Goal: Information Seeking & Learning: Learn about a topic

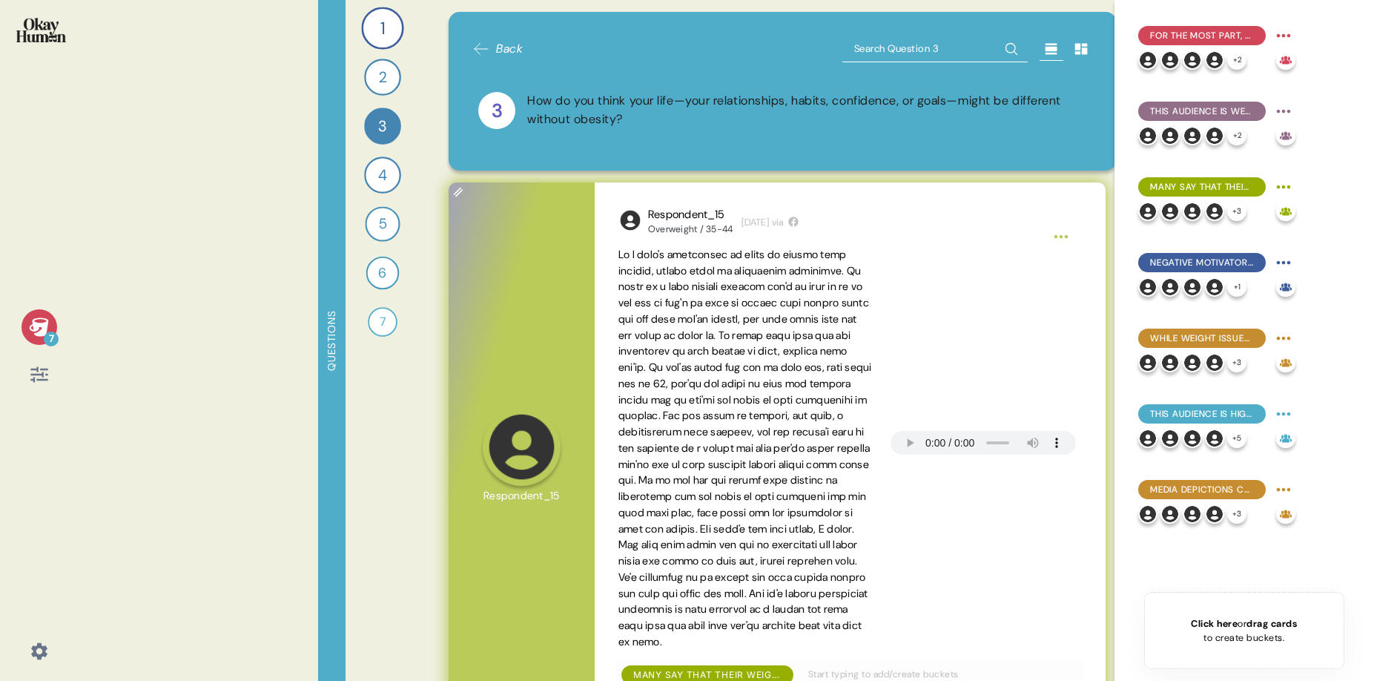
scroll to position [74, 0]
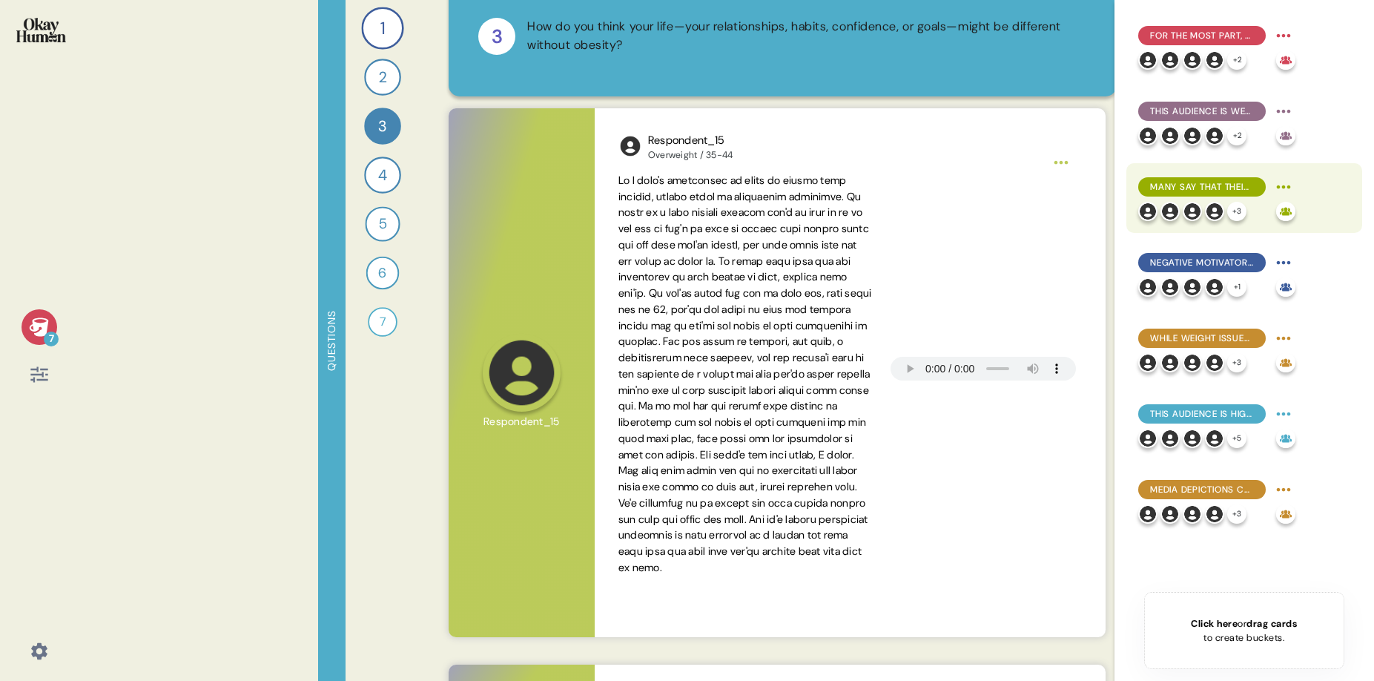
click at [1209, 173] on div "Many say that their weight struggles have cost them social possibilities, with …" at bounding box center [1244, 198] width 236 height 70
click at [1191, 186] on span "Many say that their weight struggles have cost them social possibilities, with …" at bounding box center [1202, 186] width 104 height 13
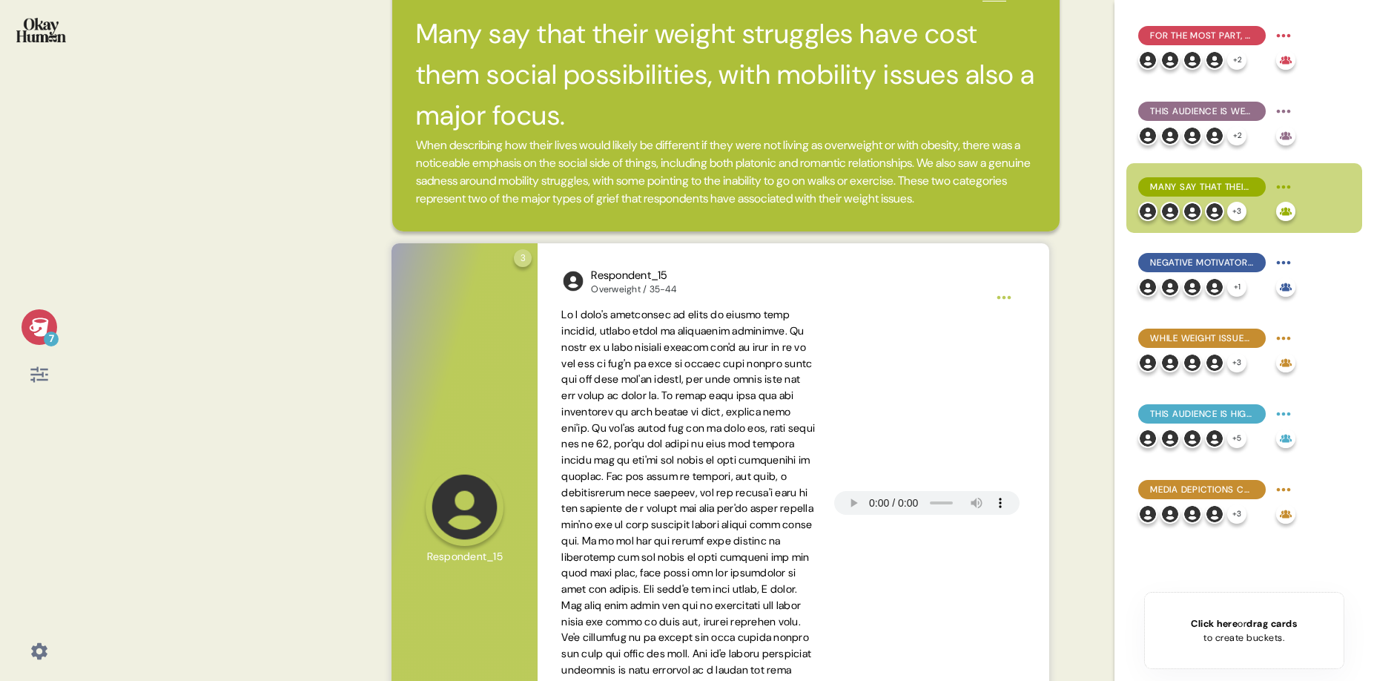
scroll to position [65, 0]
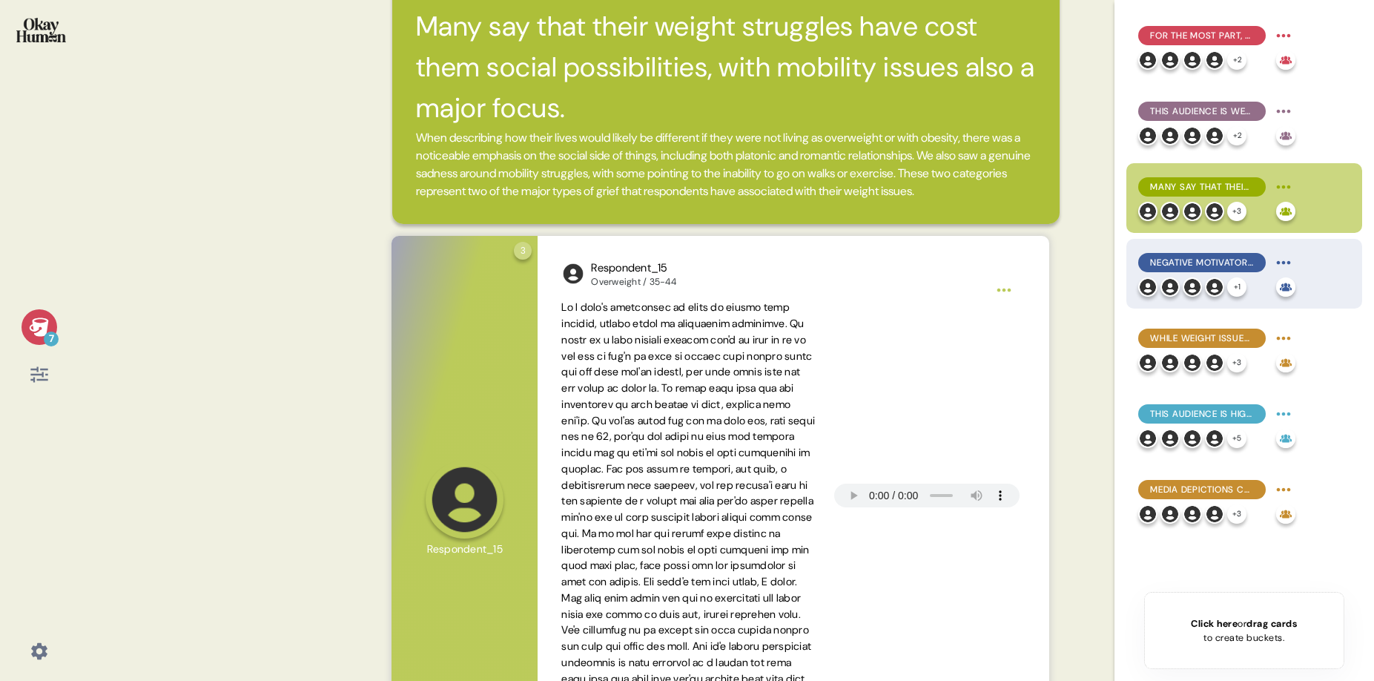
click at [1206, 259] on span "Negative motivators to change were most common, but healthy connections with ot…" at bounding box center [1202, 262] width 104 height 13
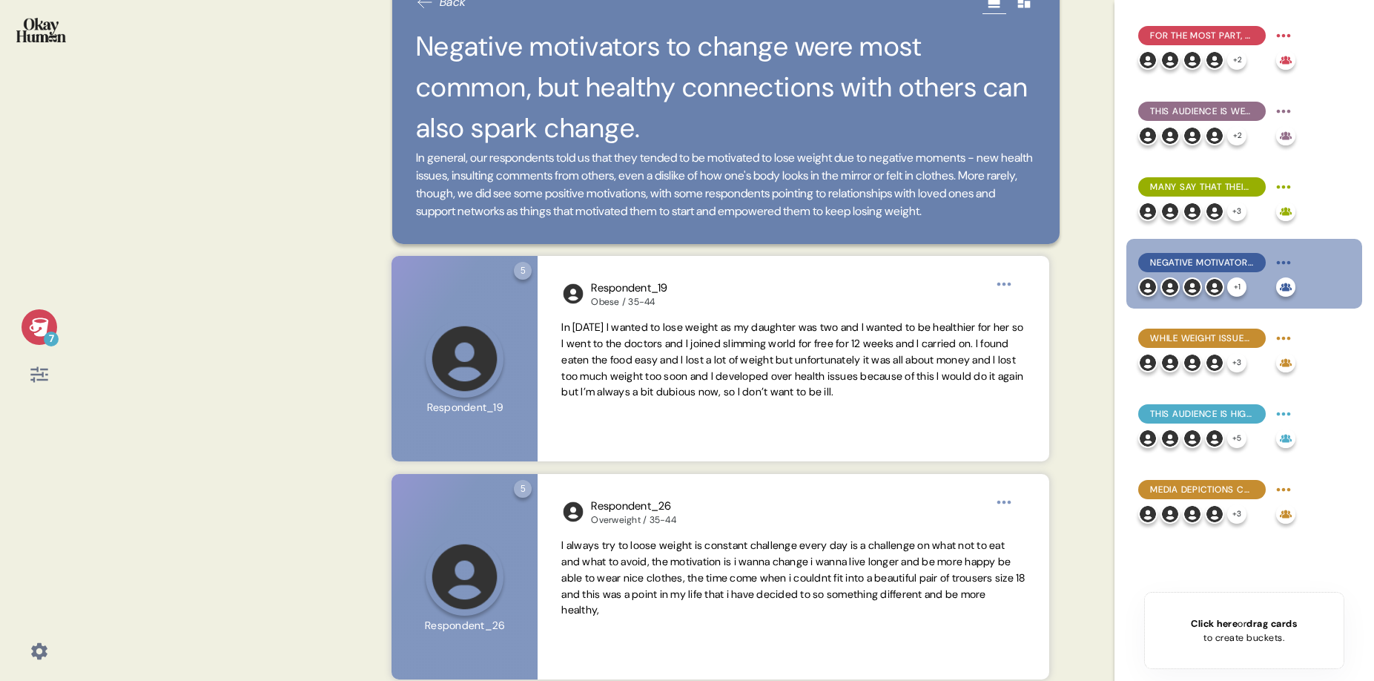
scroll to position [46, 0]
click at [1209, 338] on span "While weight issues are often a lifelong problem, many say up-and-down cycles a…" at bounding box center [1202, 337] width 104 height 13
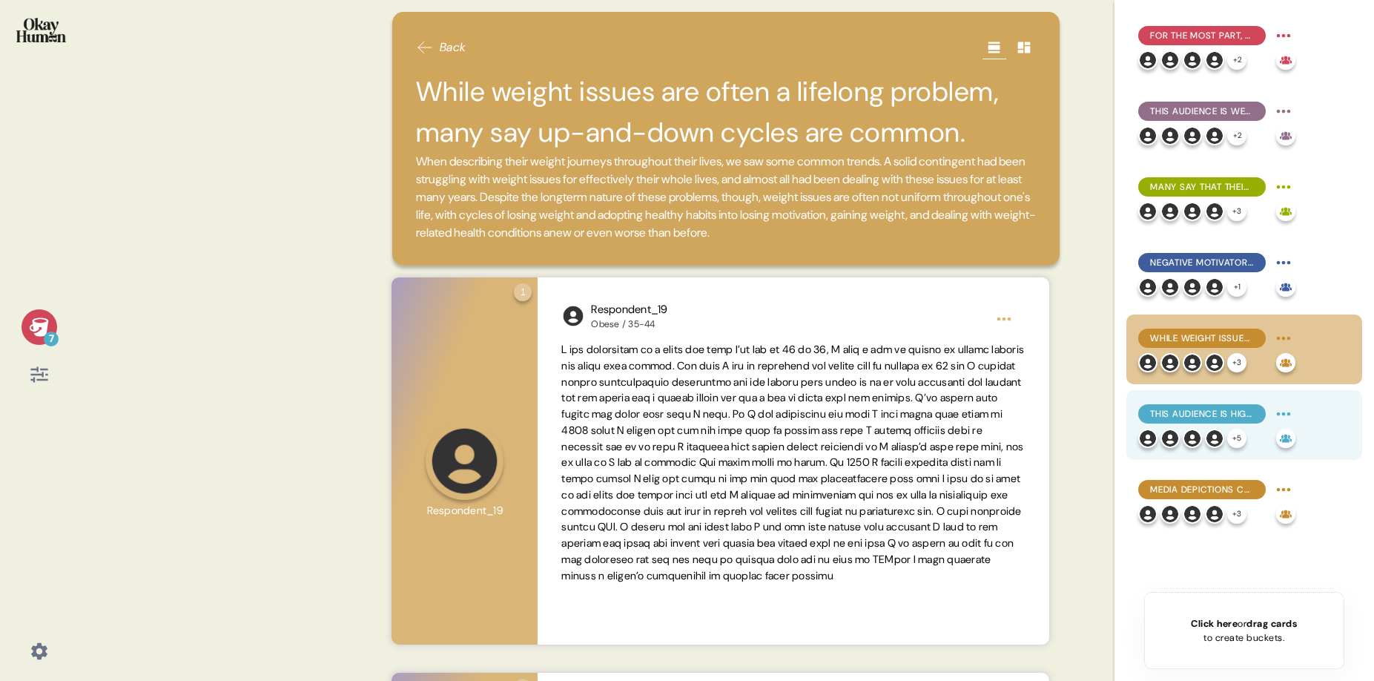
click at [1208, 411] on span "This audience is highly self-reliant, tending to prefer fitness programs & thei…" at bounding box center [1202, 413] width 104 height 13
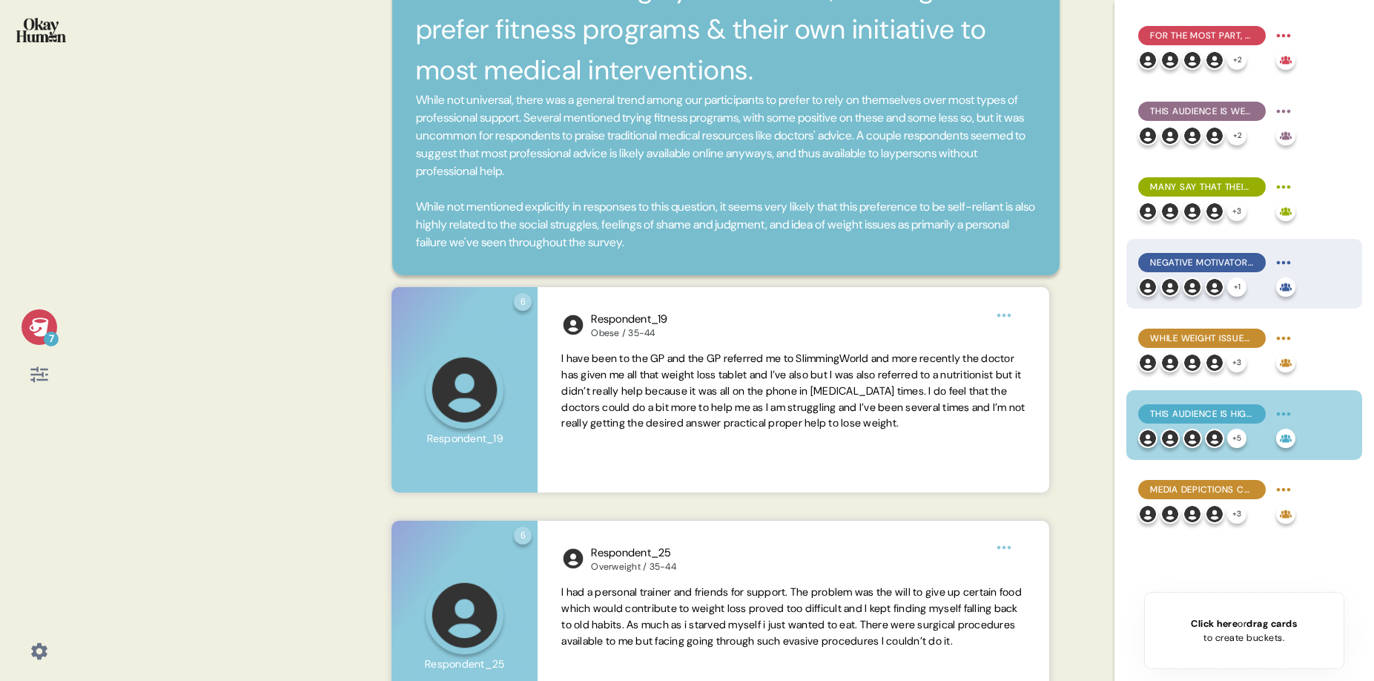
scroll to position [106, 0]
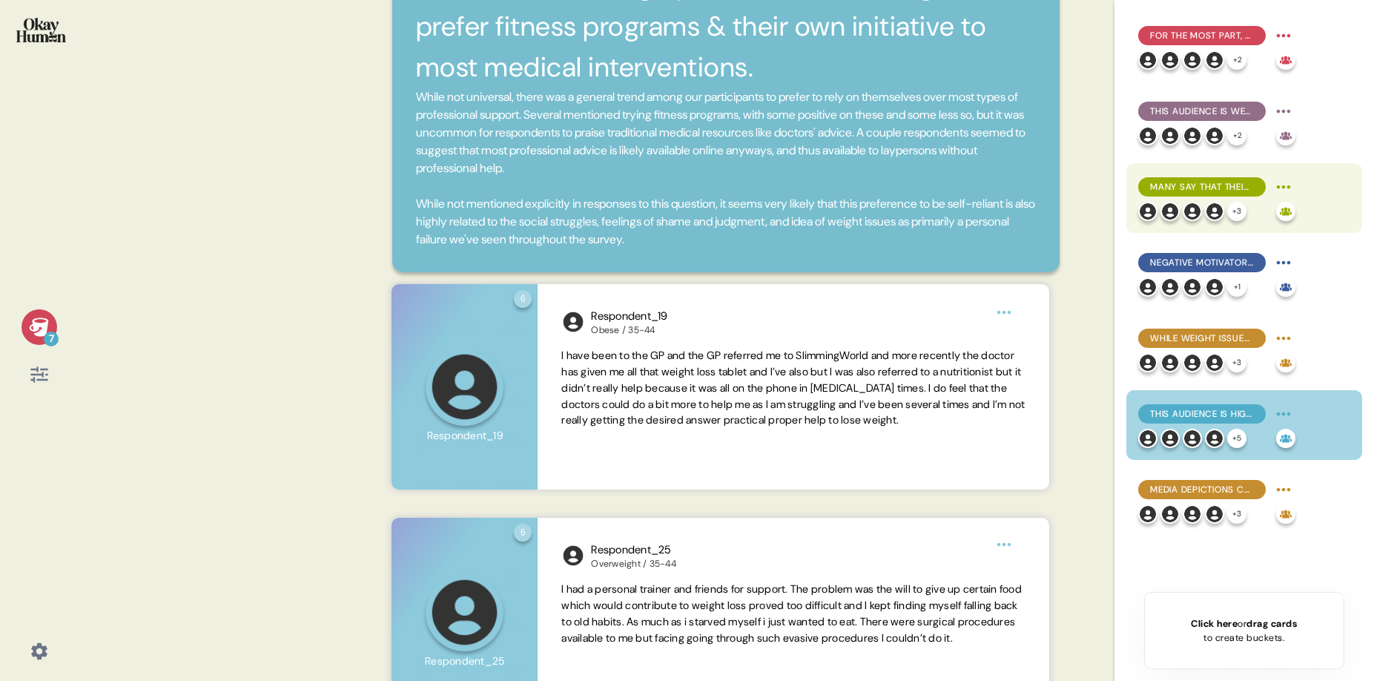
click at [1217, 189] on span "Many say that their weight struggles have cost them social possibilities, with …" at bounding box center [1202, 186] width 104 height 13
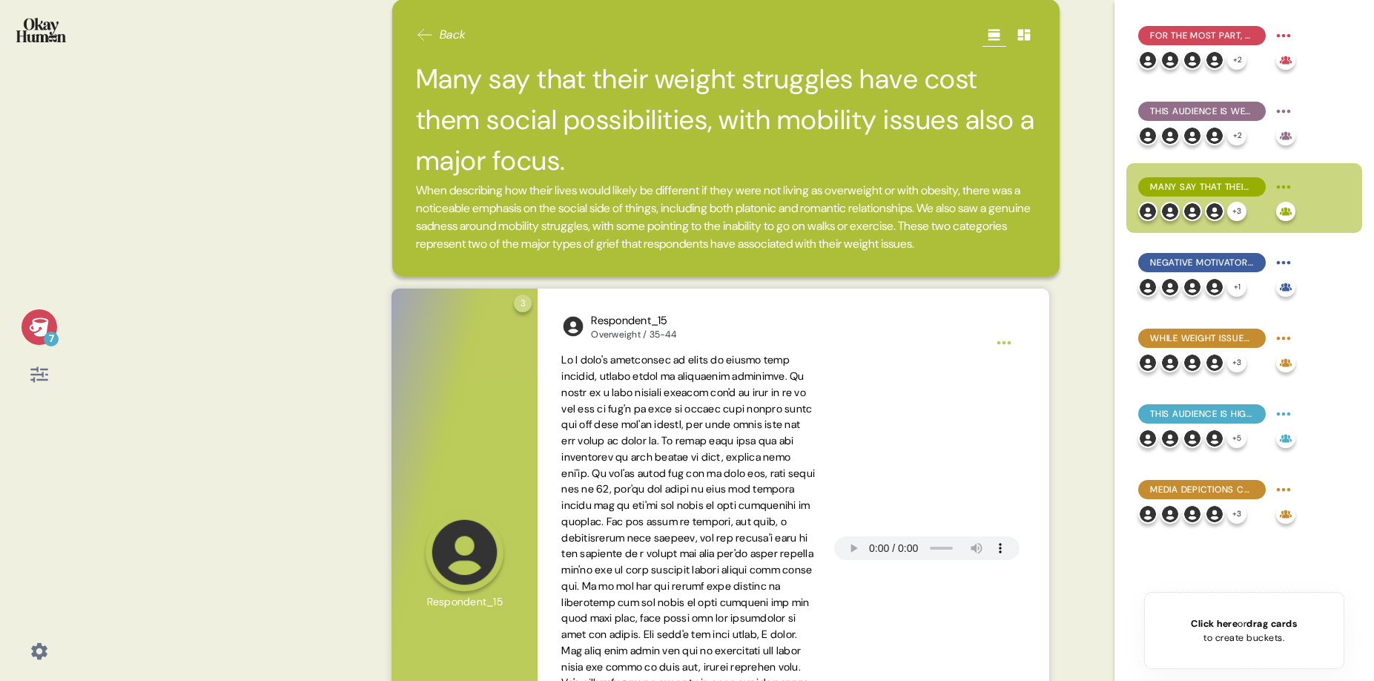
scroll to position [16, 0]
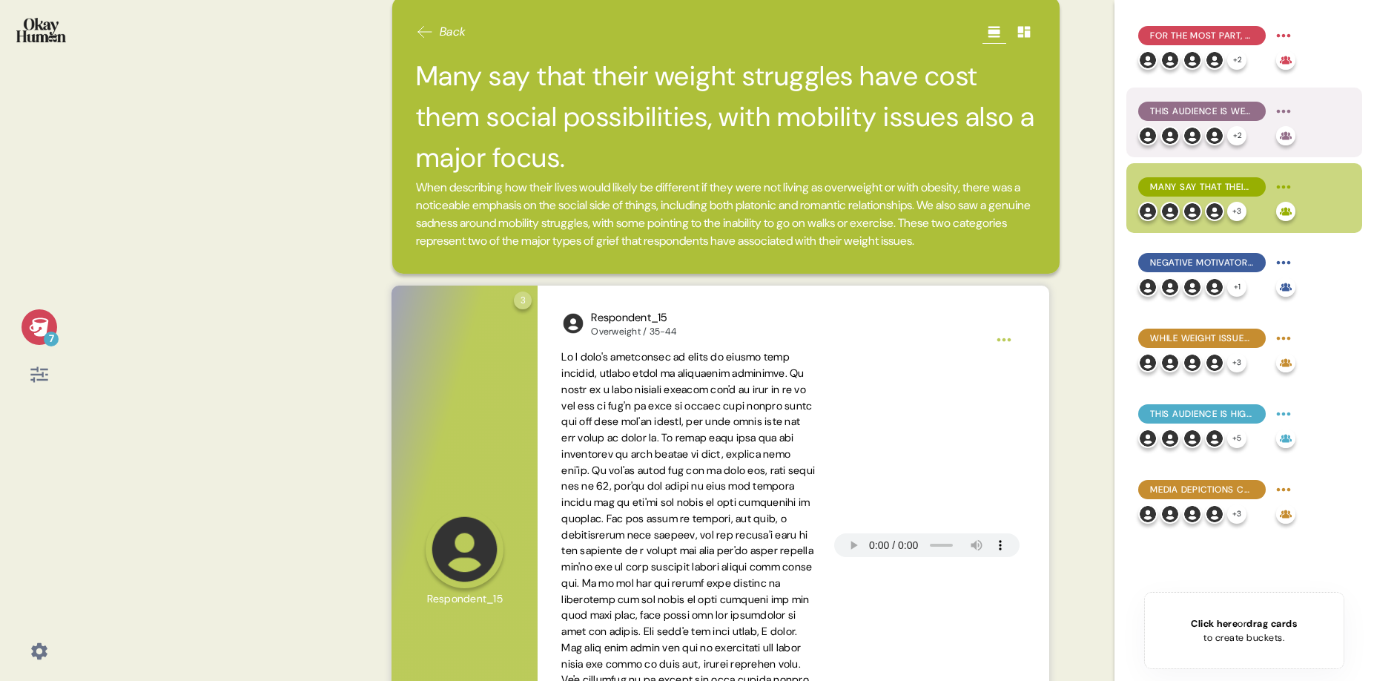
click at [1214, 113] on span "This audience is well aware of the physical health issues related to being over…" at bounding box center [1202, 111] width 104 height 13
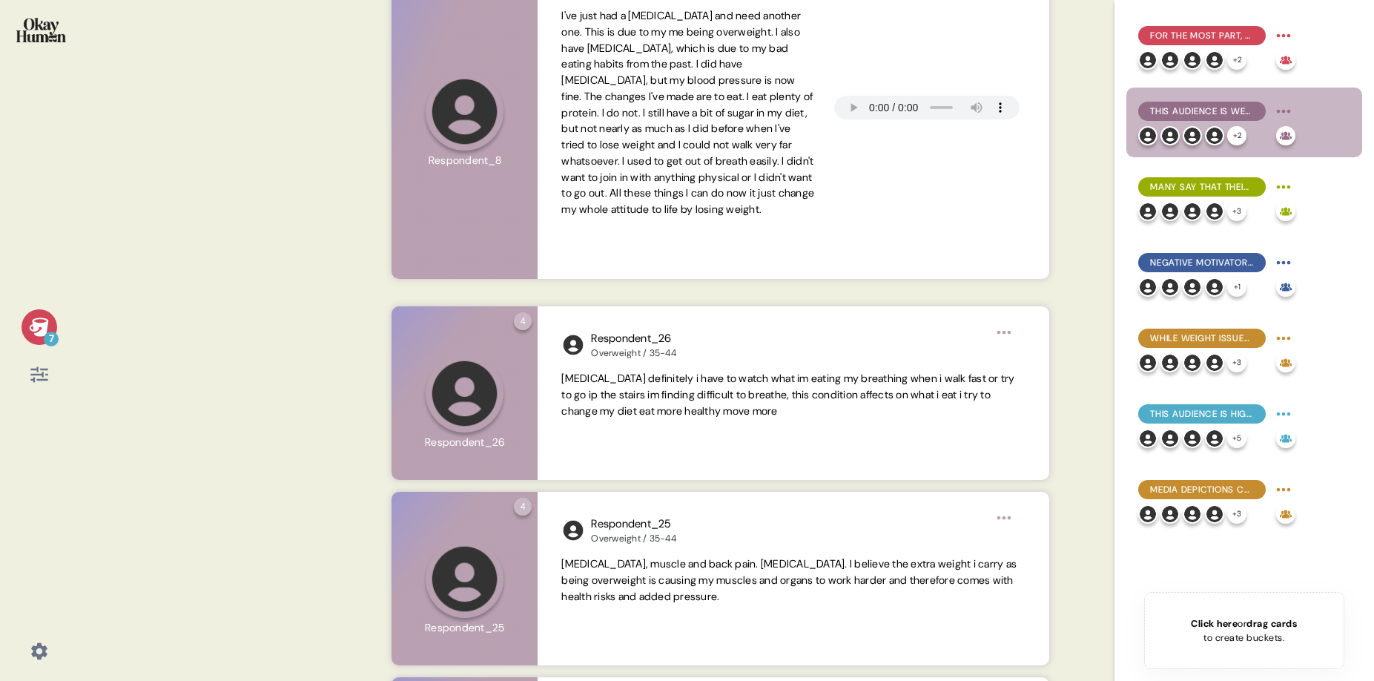
scroll to position [0, 0]
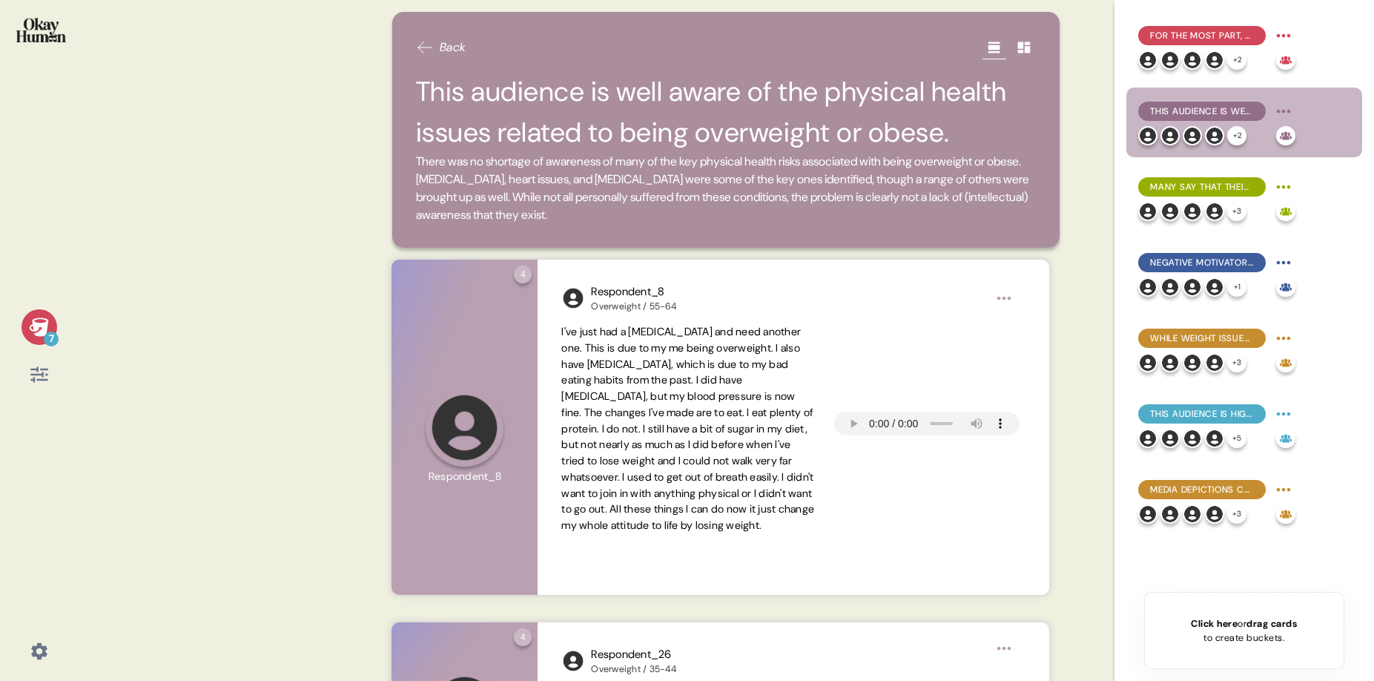
click at [538, 123] on h2 "This audience is well aware of the physical health issues related to being over…" at bounding box center [726, 112] width 621 height 82
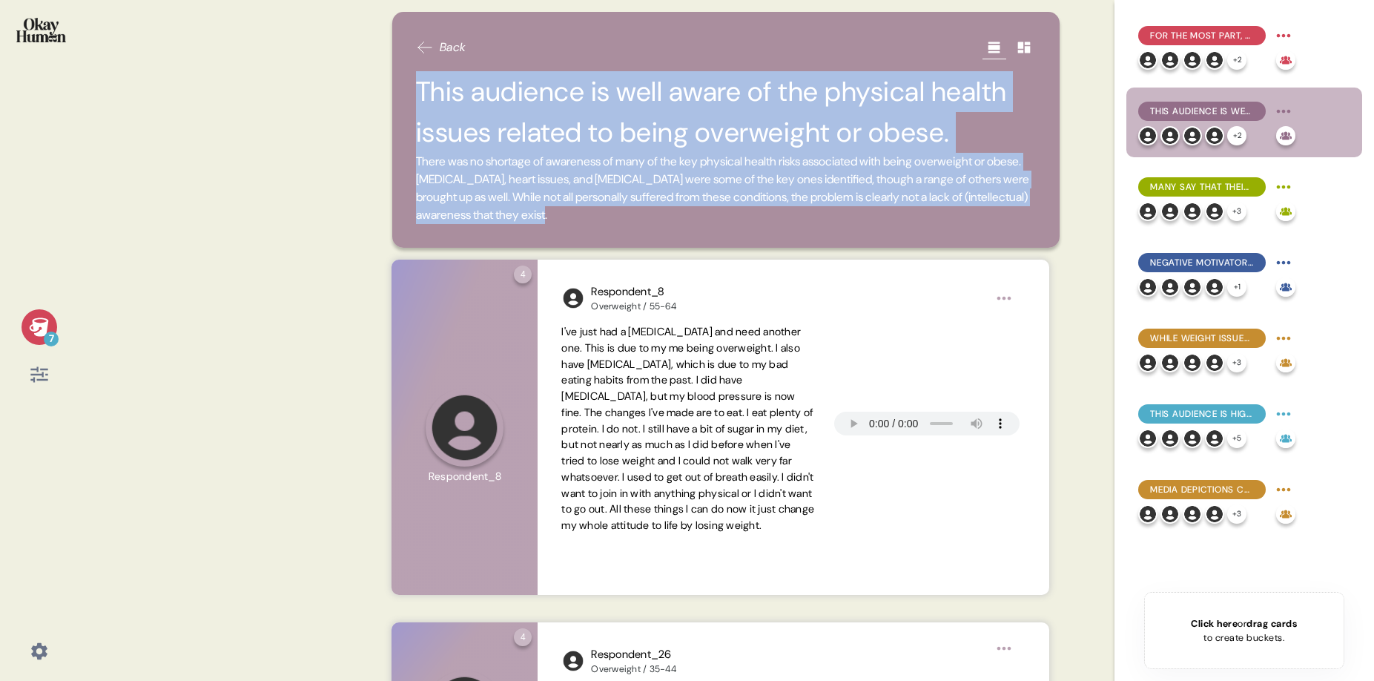
drag, startPoint x: 417, startPoint y: 89, endPoint x: 752, endPoint y: 228, distance: 362.7
click at [752, 228] on div "Back This audience is well aware of the physical health issues related to being…" at bounding box center [726, 130] width 668 height 236
copy div "This audience is well aware of the physical health issues related to being over…"
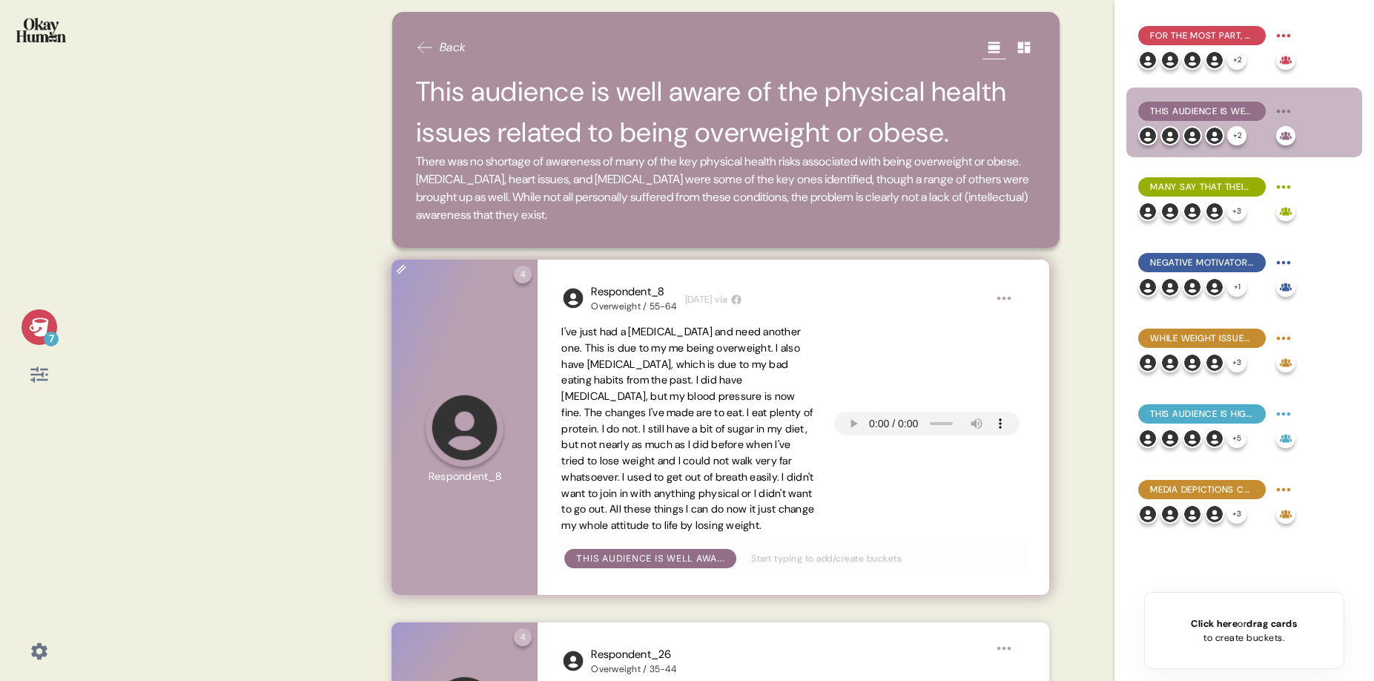
click at [675, 386] on span "I've just had a [MEDICAL_DATA] and need another one. This is due to my me being…" at bounding box center [687, 428] width 253 height 207
drag, startPoint x: 561, startPoint y: 332, endPoint x: 761, endPoint y: 534, distance: 284.2
click at [781, 534] on span "I've just had a [MEDICAL_DATA] and need another one. This is due to my me being…" at bounding box center [688, 429] width 254 height 210
copy span "I've just had a [MEDICAL_DATA] and need another one. This is due to my me being…"
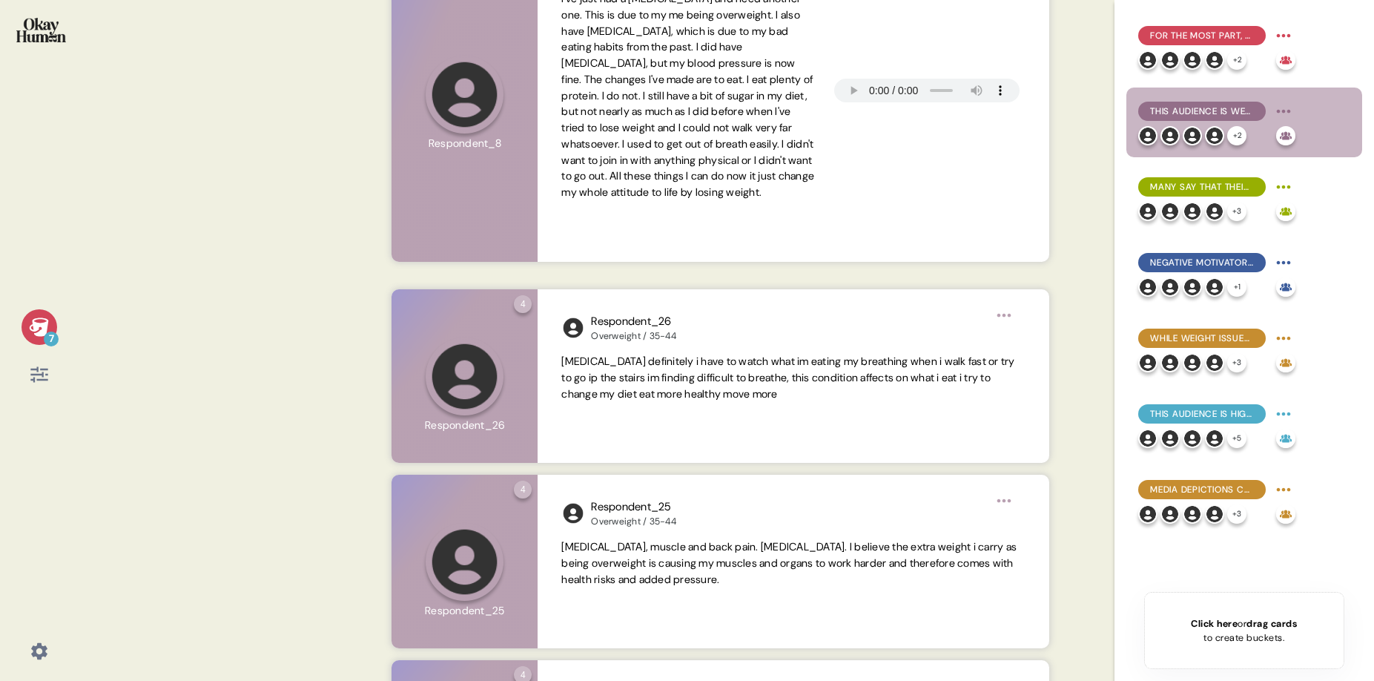
scroll to position [350, 0]
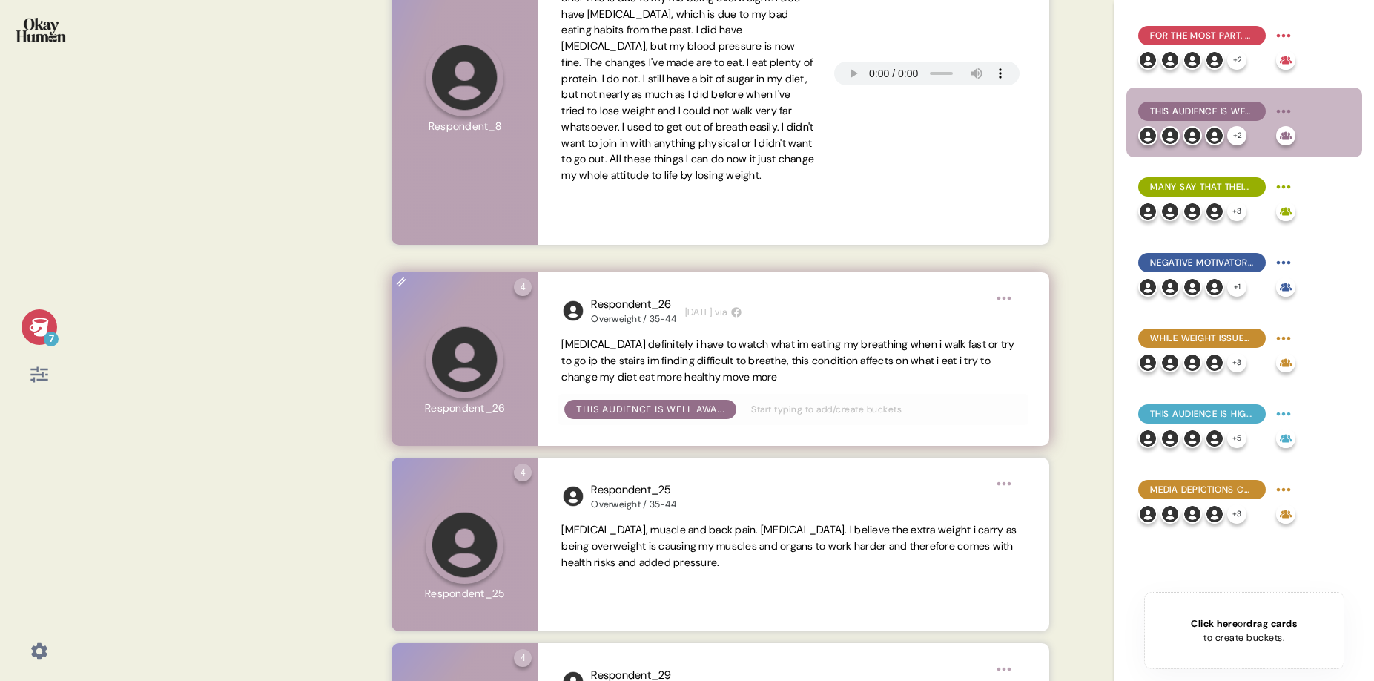
click at [674, 361] on span "[MEDICAL_DATA] definitely i have to watch what im eating my breathing when i wa…" at bounding box center [787, 360] width 453 height 46
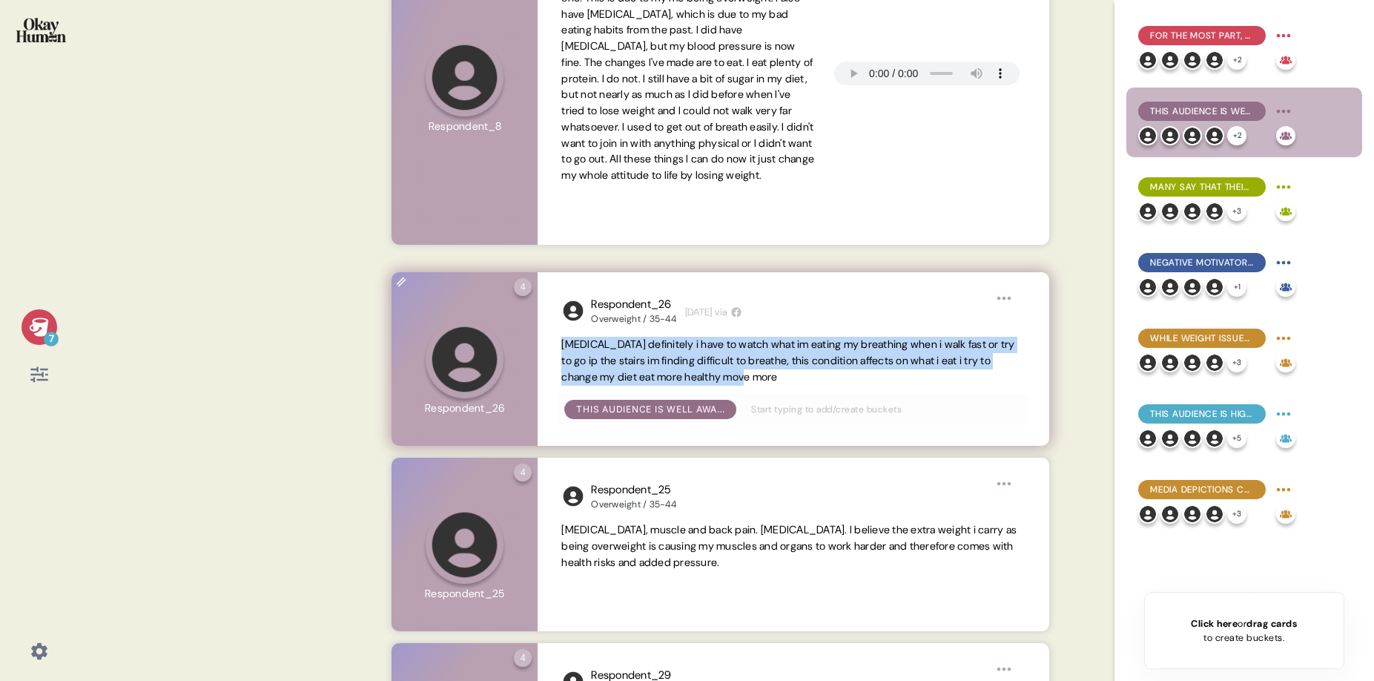
drag, startPoint x: 802, startPoint y: 379, endPoint x: 561, endPoint y: 347, distance: 243.8
click at [561, 347] on span "[MEDICAL_DATA] definitely i have to watch what im eating my breathing when i wa…" at bounding box center [792, 361] width 463 height 48
copy span "[MEDICAL_DATA] definitely i have to watch what im eating my breathing when i wa…"
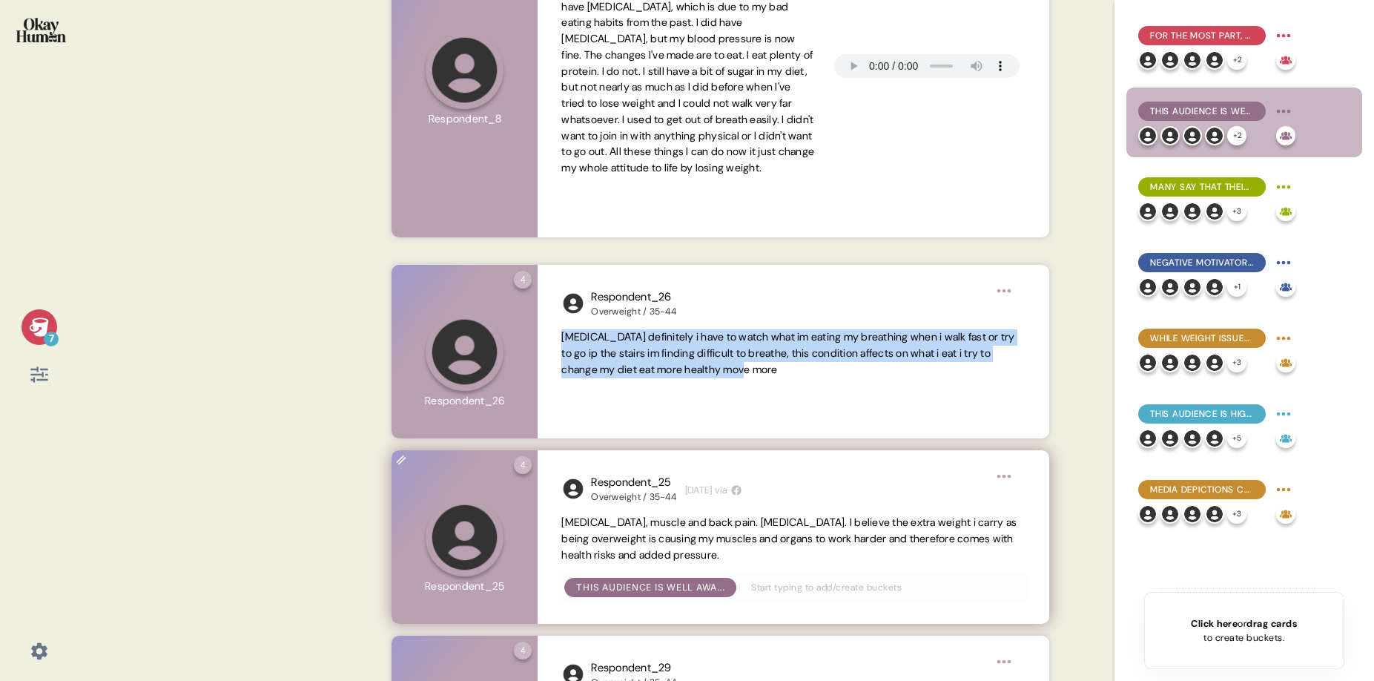
scroll to position [474, 0]
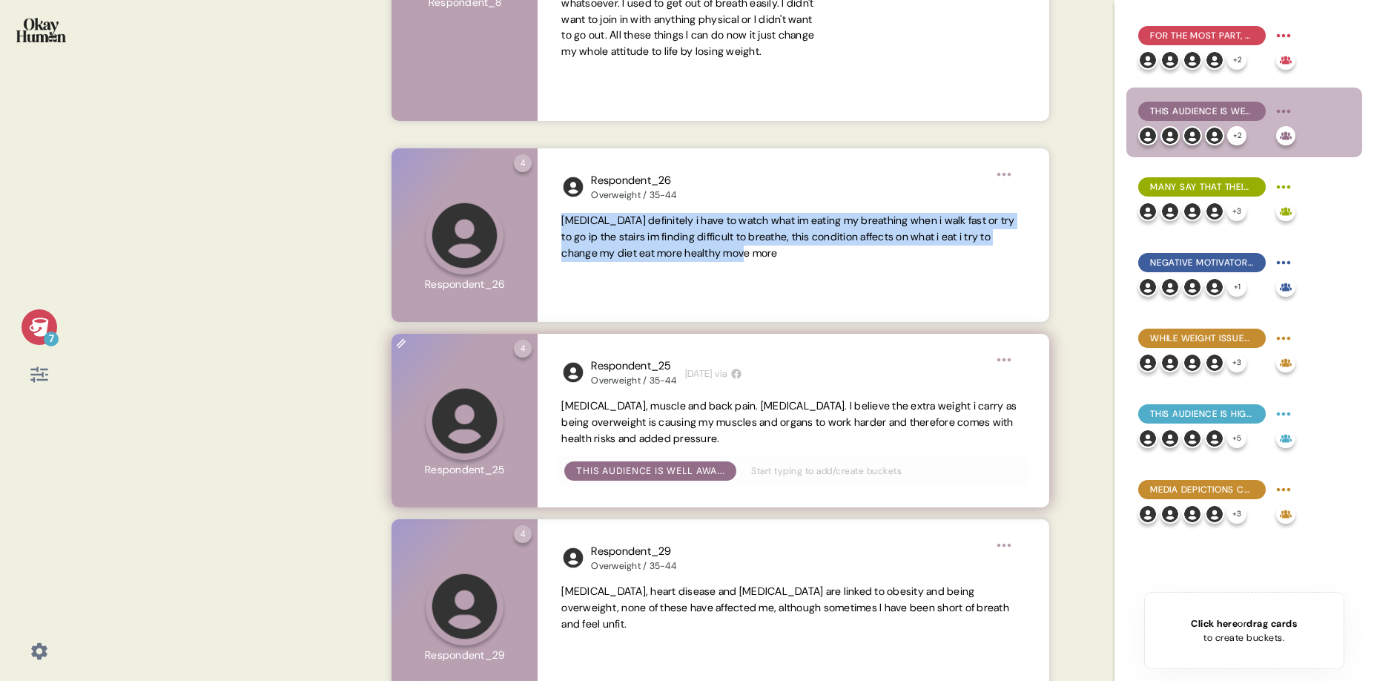
drag, startPoint x: 784, startPoint y: 443, endPoint x: 561, endPoint y: 409, distance: 225.8
click at [561, 409] on span "[MEDICAL_DATA], muscle and back pain. [MEDICAL_DATA]. I believe the extra weigh…" at bounding box center [792, 422] width 463 height 48
copy span "[MEDICAL_DATA], muscle and back pain. [MEDICAL_DATA]. I believe the extra weigh…"
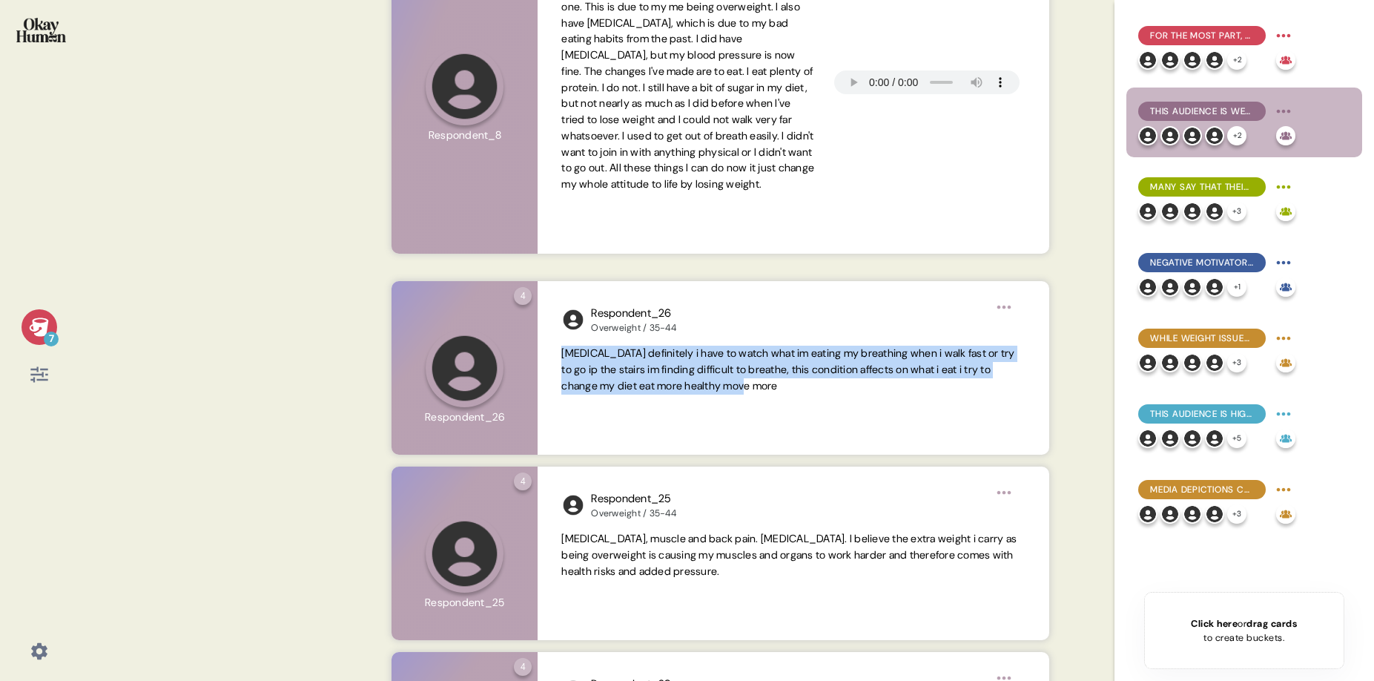
scroll to position [0, 0]
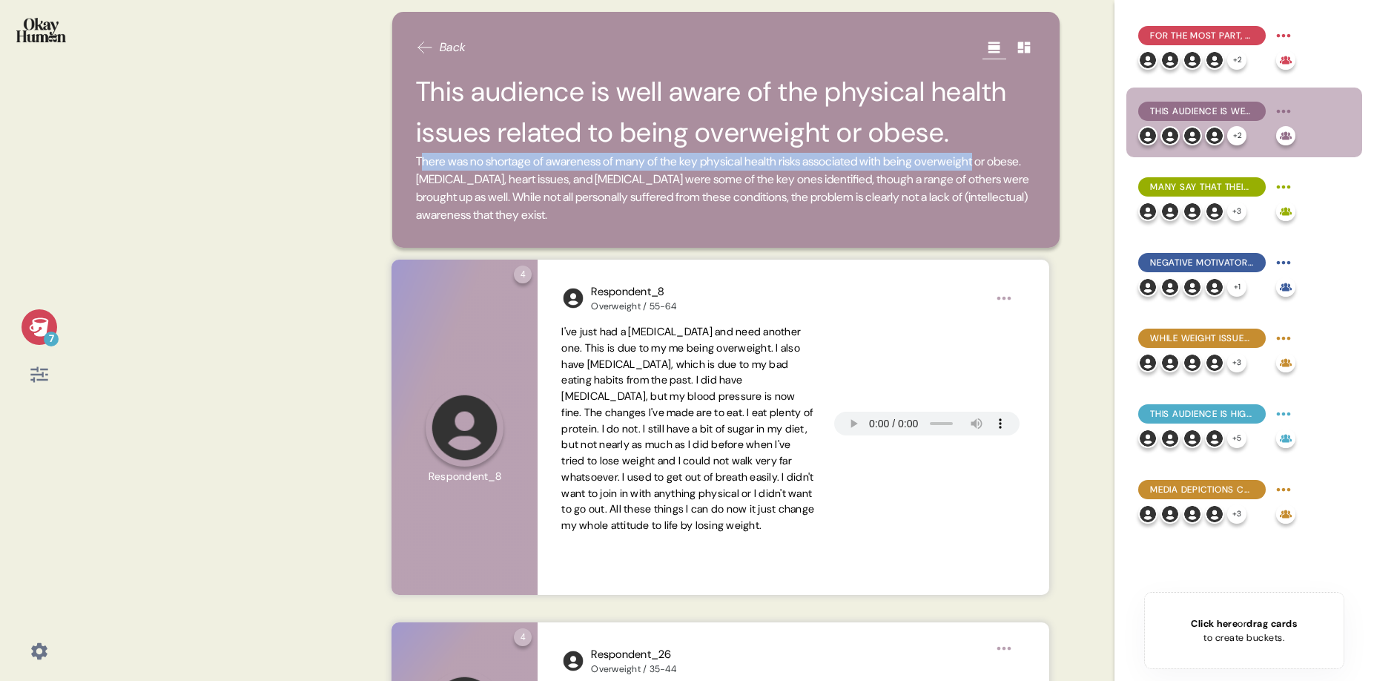
drag, startPoint x: 420, startPoint y: 162, endPoint x: 1017, endPoint y: 160, distance: 597.6
click at [1017, 160] on span "There was no shortage of awareness of many of the key physical health risks ass…" at bounding box center [722, 187] width 613 height 69
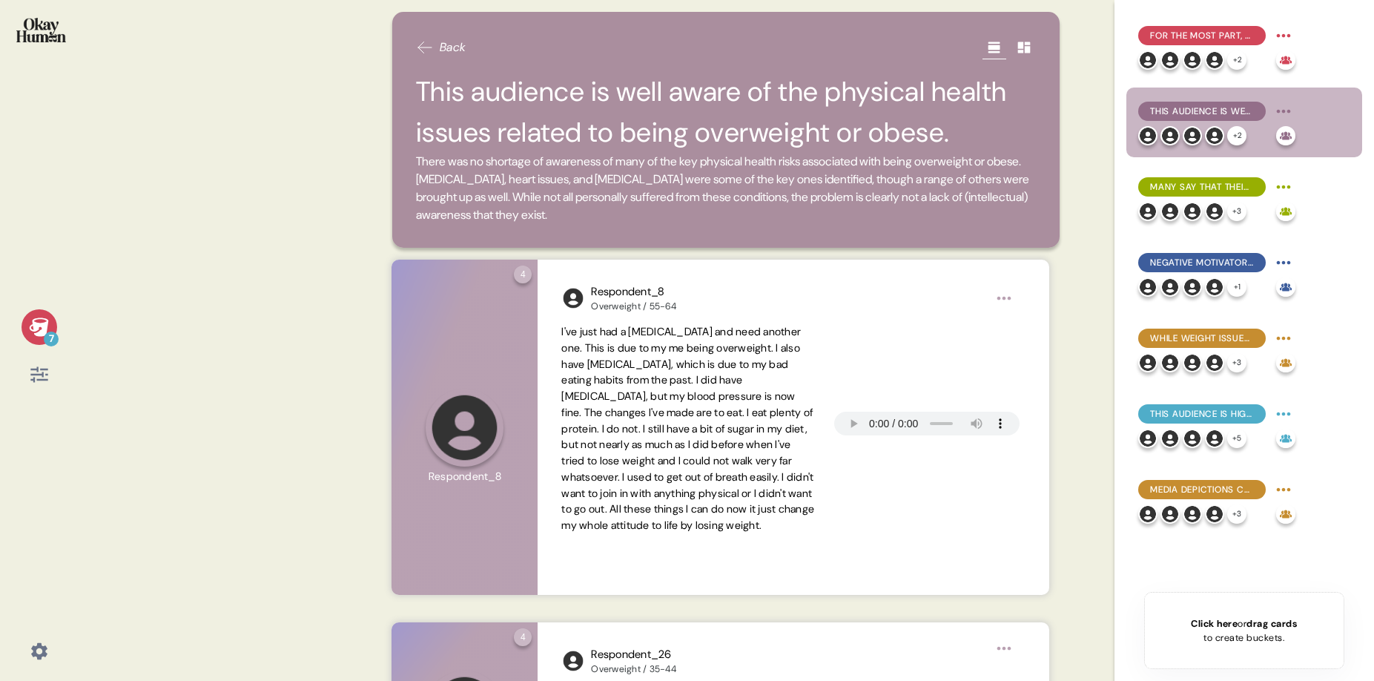
click at [464, 180] on span "There was no shortage of awareness of many of the key physical health risks ass…" at bounding box center [722, 187] width 613 height 69
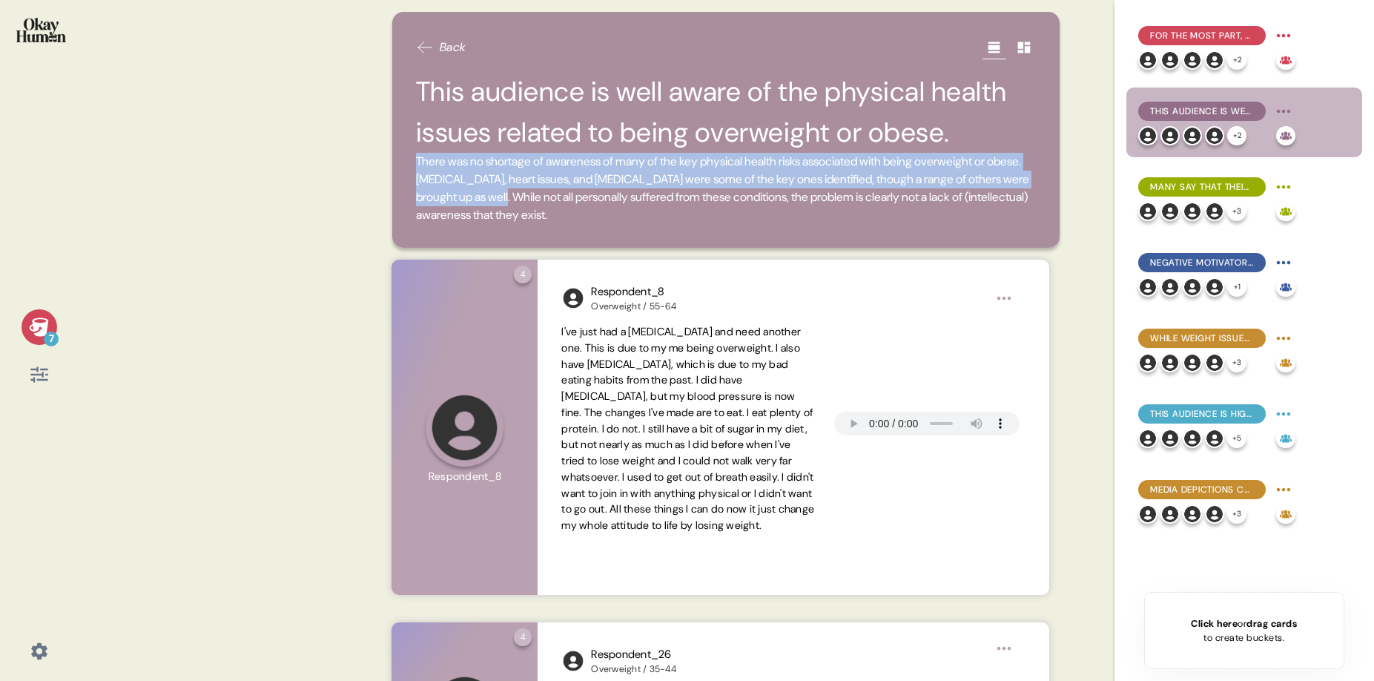
drag, startPoint x: 563, startPoint y: 196, endPoint x: 410, endPoint y: 162, distance: 156.3
click at [410, 162] on div "Back This audience is well aware of the physical health issues related to being…" at bounding box center [726, 130] width 668 height 236
copy span "There was no shortage of awareness of many of the key physical health risks ass…"
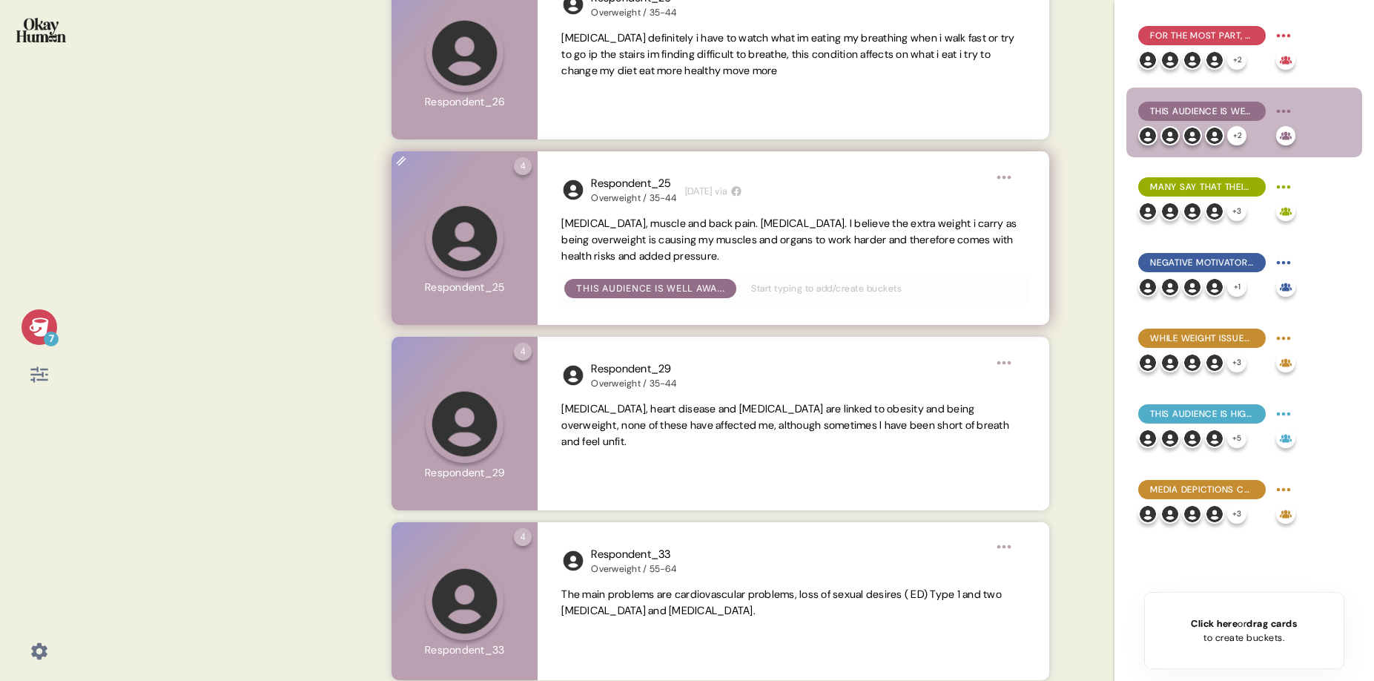
scroll to position [659, 0]
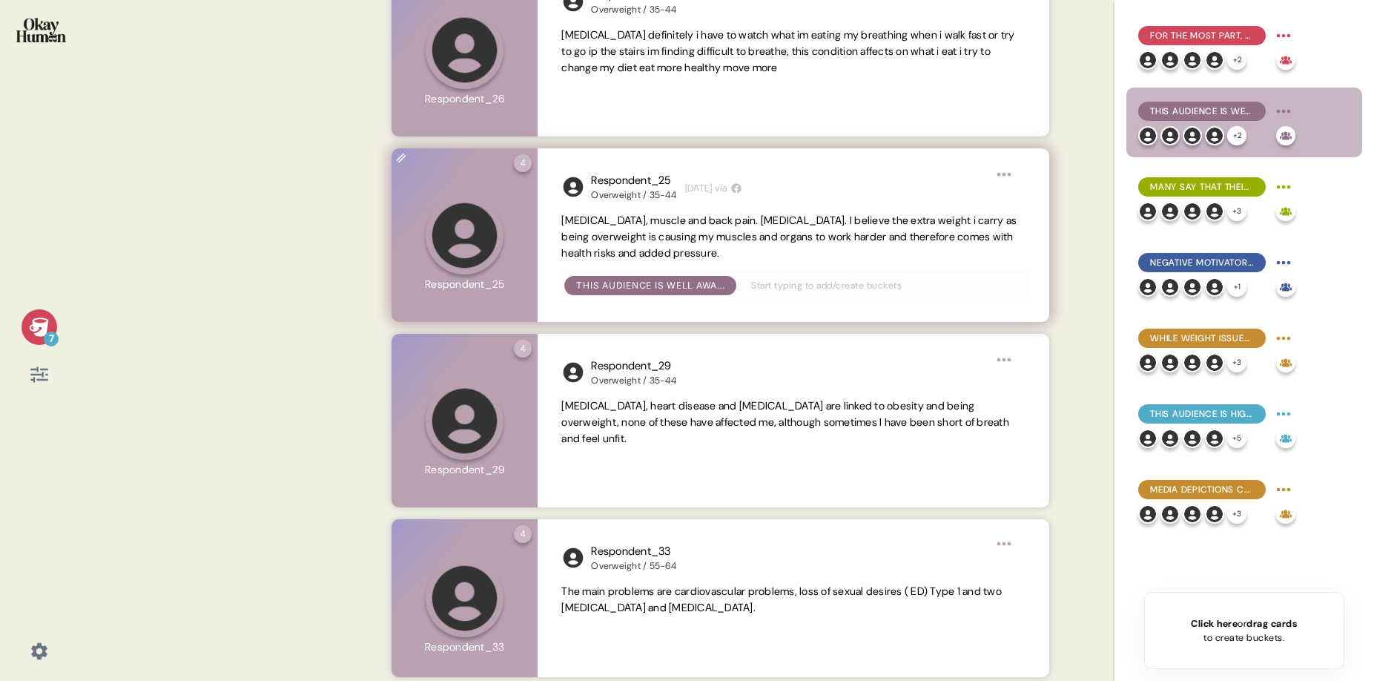
drag, startPoint x: 942, startPoint y: 220, endPoint x: 1011, endPoint y: 251, distance: 74.7
click at [1011, 251] on span "[MEDICAL_DATA], muscle and back pain. [MEDICAL_DATA]. I believe the extra weigh…" at bounding box center [792, 237] width 463 height 48
copy span "I believe the extra weight i carry as being overweight is causing my muscles an…"
